Goal: Transaction & Acquisition: Book appointment/travel/reservation

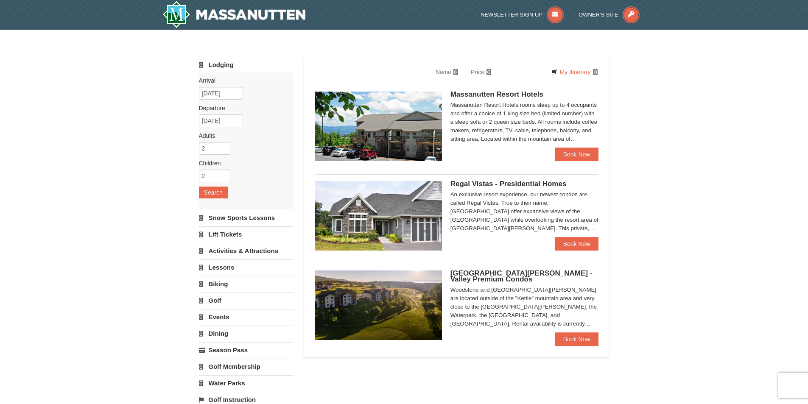
select select "10"
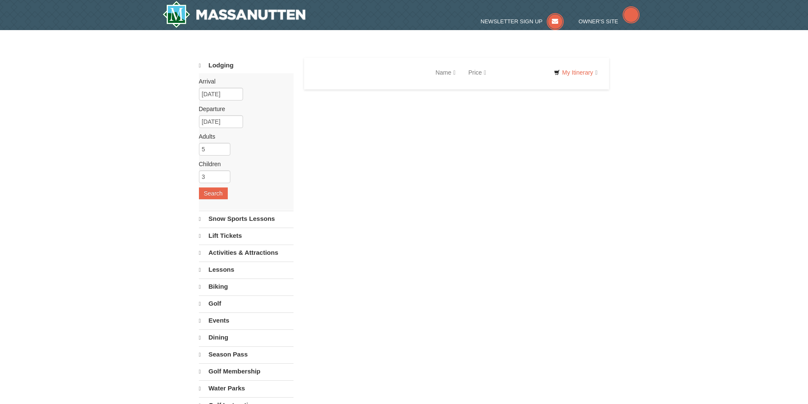
select select "10"
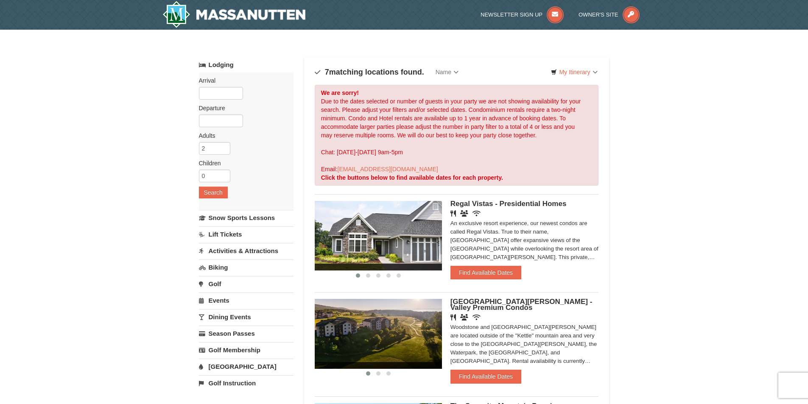
click at [407, 233] on img at bounding box center [378, 236] width 127 height 70
click at [500, 271] on button "Find Available Dates" at bounding box center [485, 273] width 71 height 14
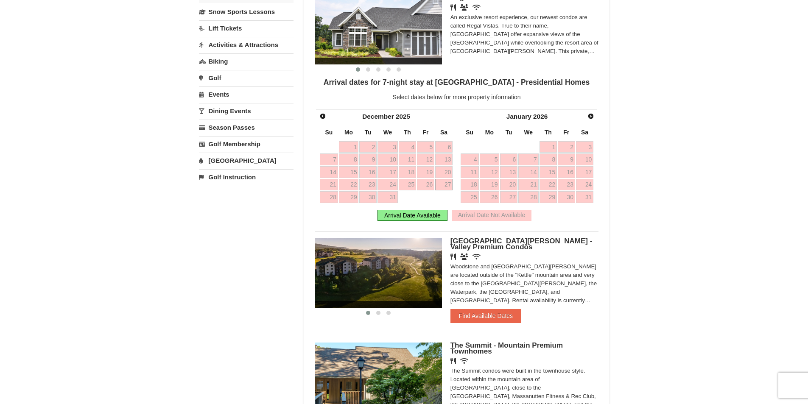
scroll to position [212, 0]
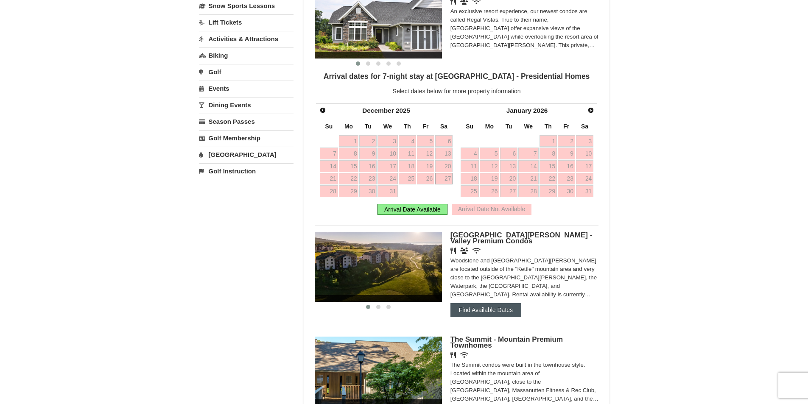
click at [481, 310] on button "Find Available Dates" at bounding box center [485, 310] width 71 height 14
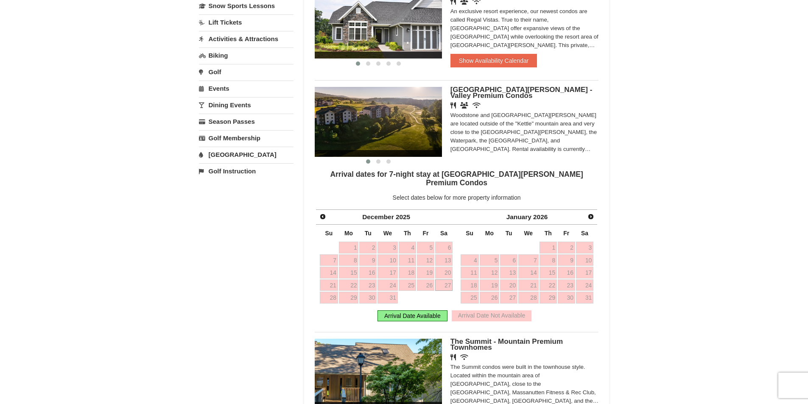
scroll to position [297, 0]
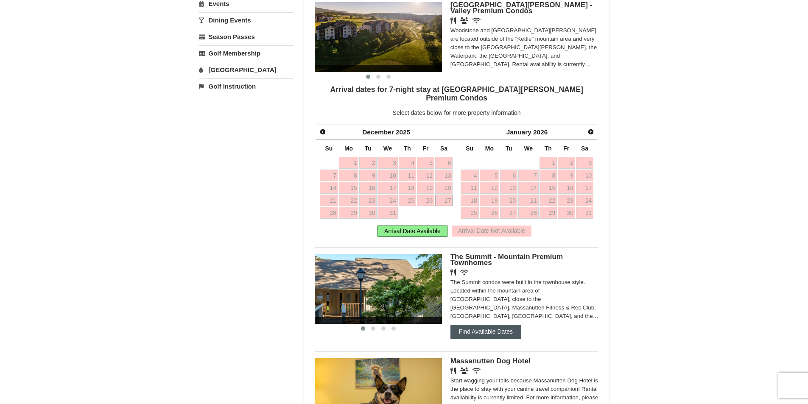
click at [466, 326] on button "Find Available Dates" at bounding box center [485, 332] width 71 height 14
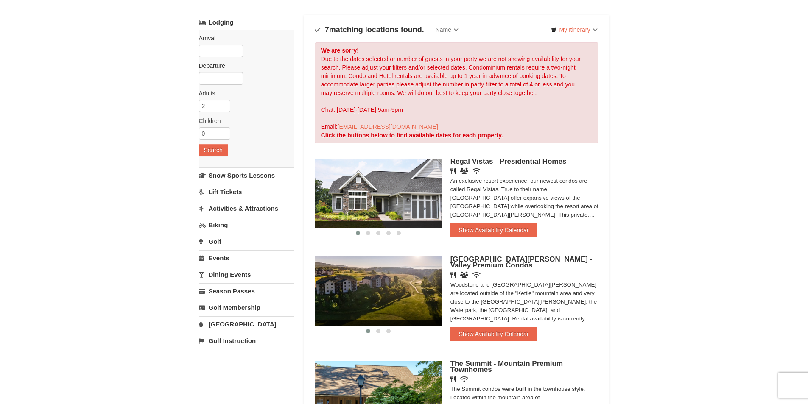
scroll to position [0, 0]
